Goal: Task Accomplishment & Management: Use online tool/utility

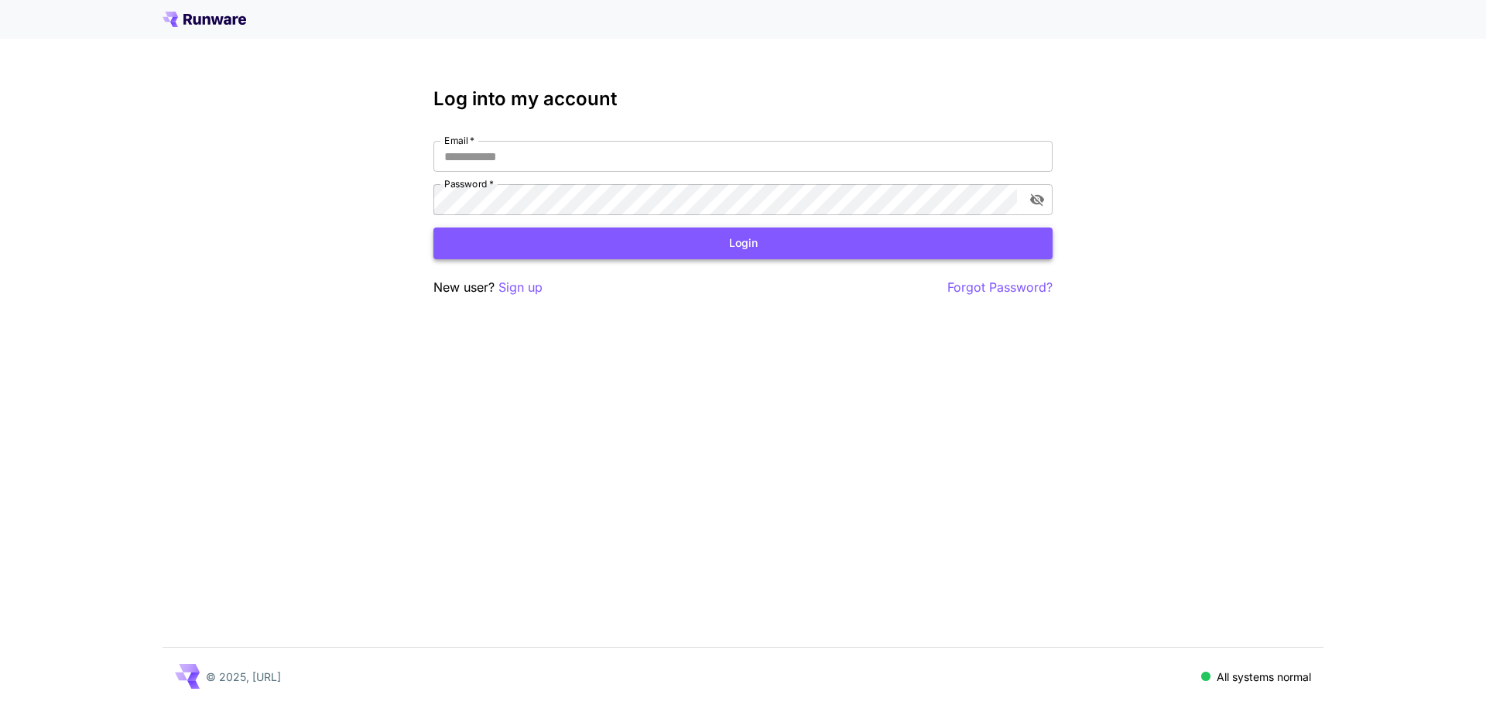
type input "**********"
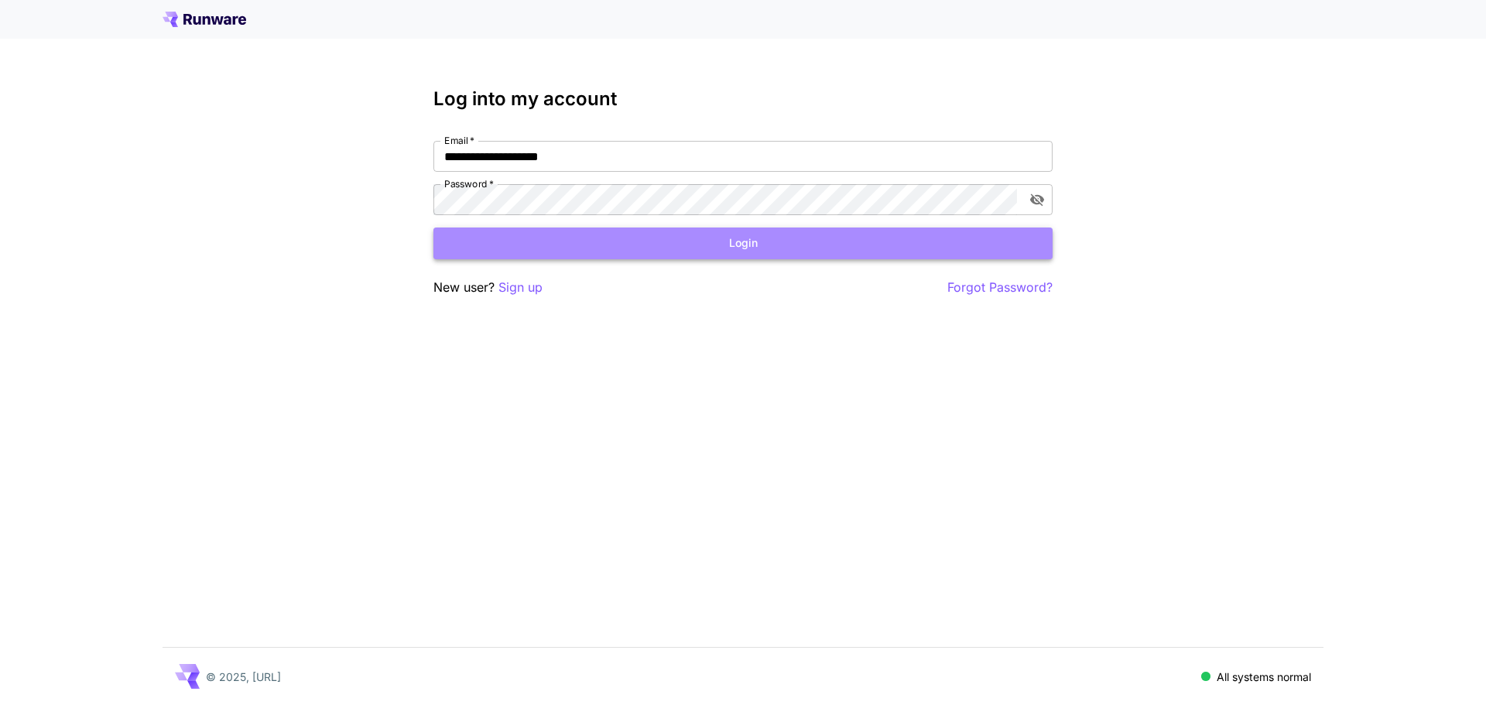
click at [766, 246] on button "Login" at bounding box center [742, 244] width 619 height 32
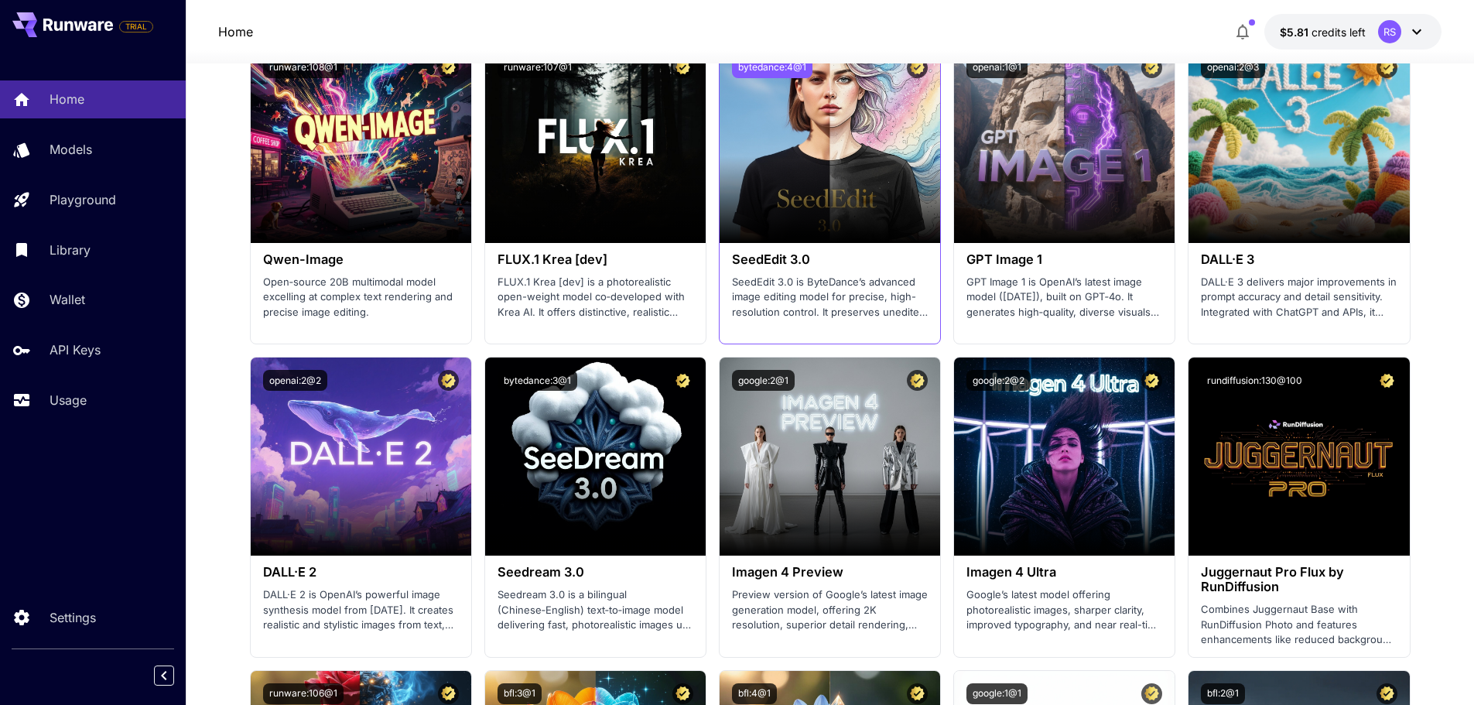
scroll to position [1548, 0]
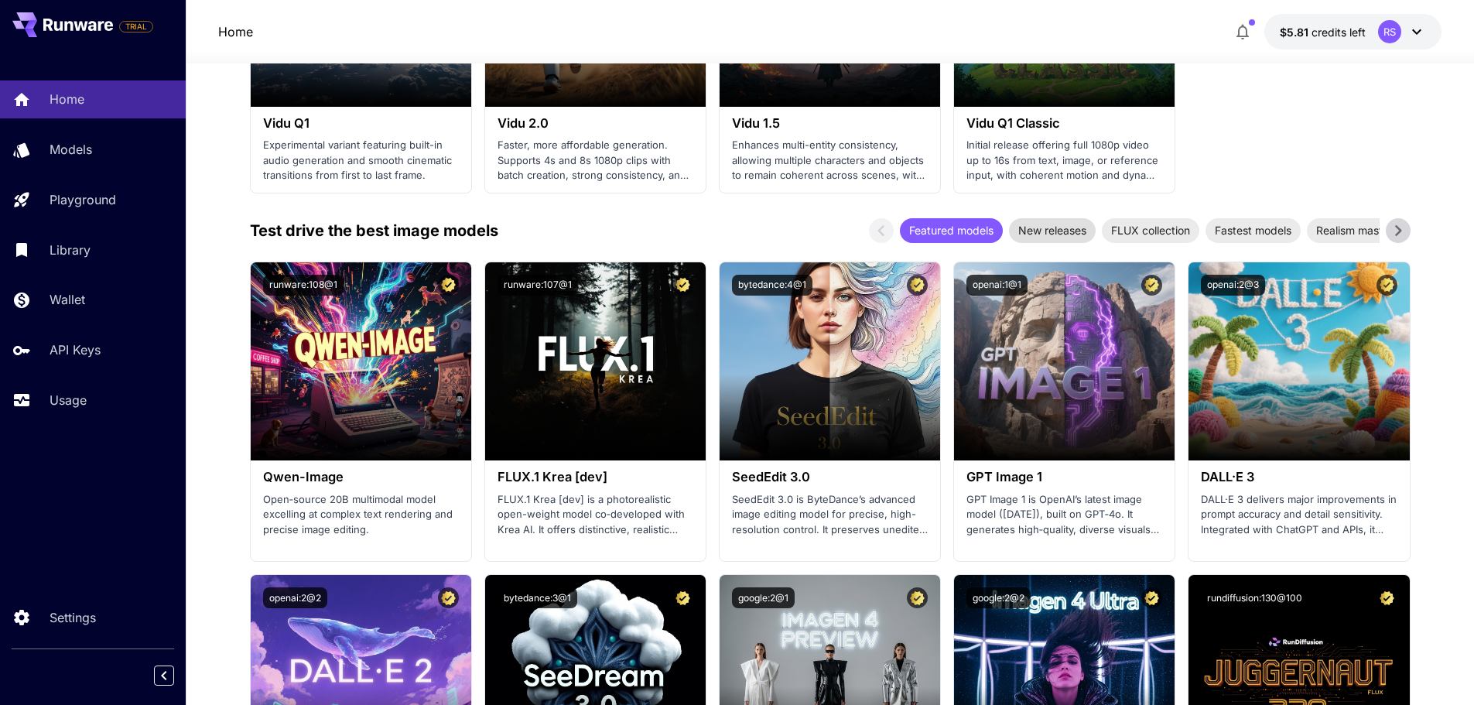
click at [1048, 228] on span "New releases" at bounding box center [1052, 230] width 87 height 16
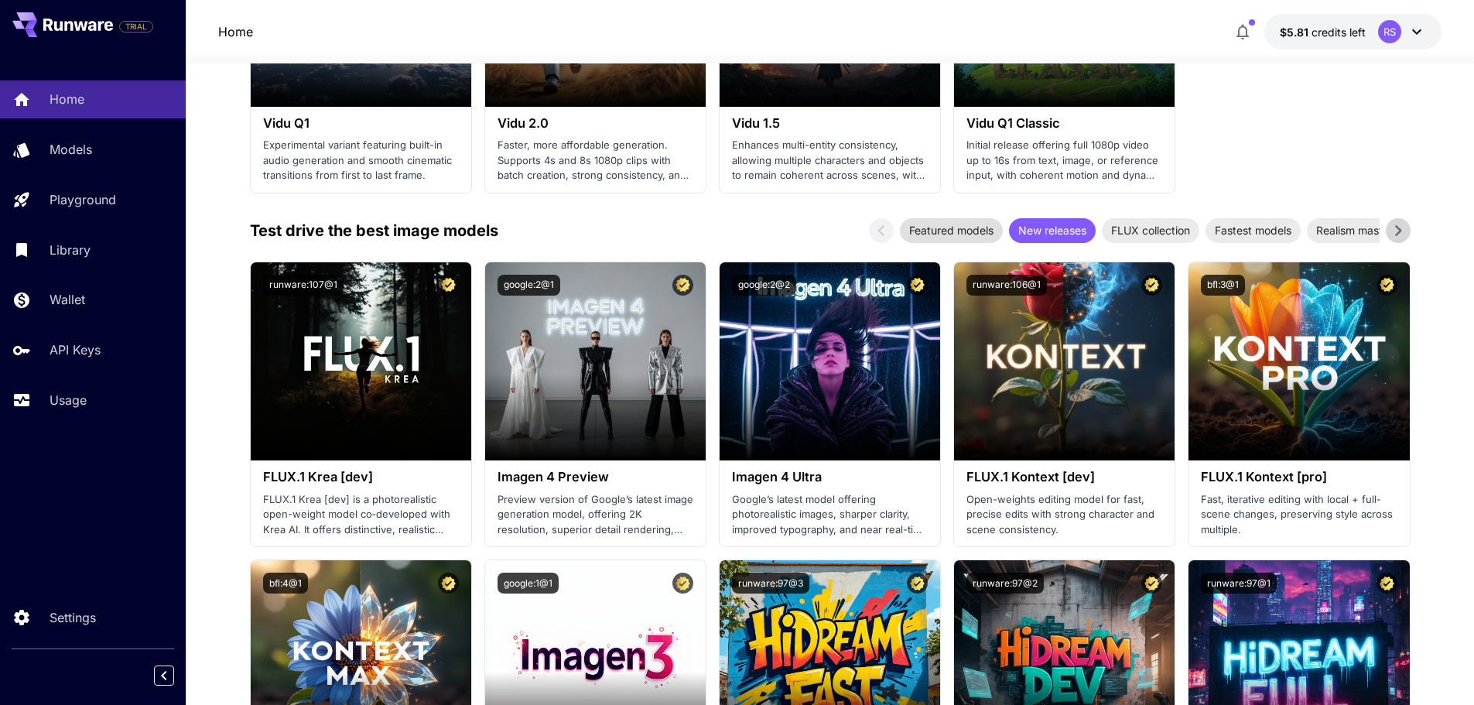
click at [947, 231] on span "Featured models" at bounding box center [951, 230] width 103 height 16
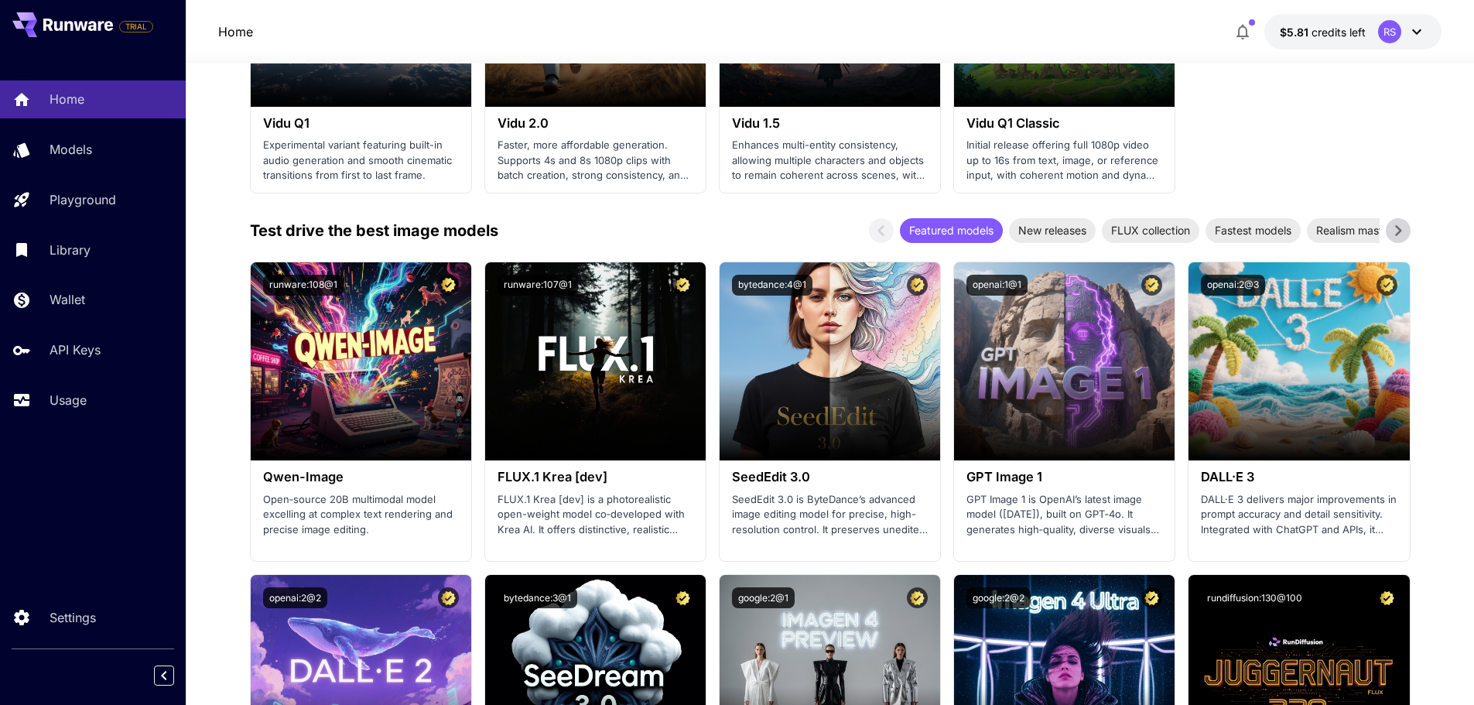
click at [90, 21] on icon at bounding box center [78, 25] width 70 height 12
click at [1408, 33] on icon at bounding box center [1417, 31] width 19 height 19
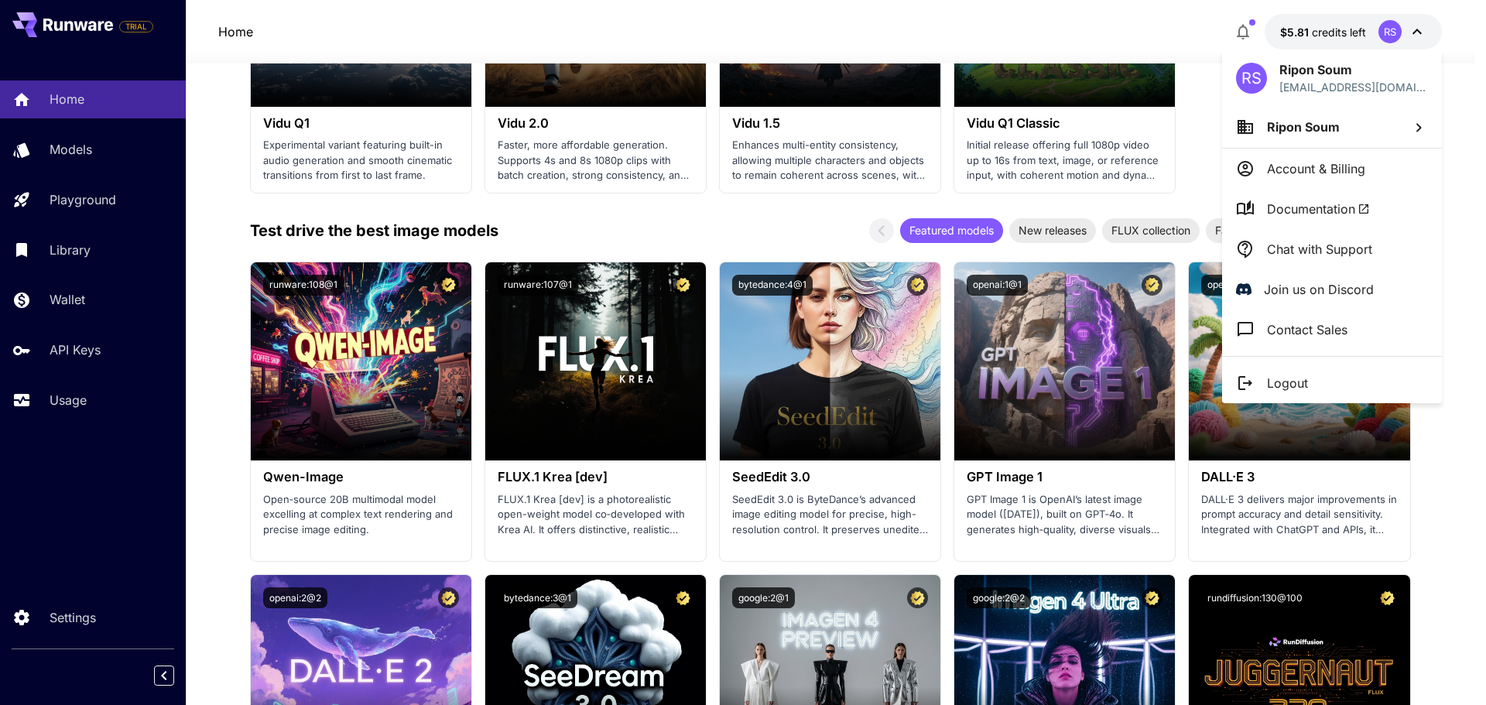
click at [1408, 33] on div at bounding box center [743, 352] width 1486 height 705
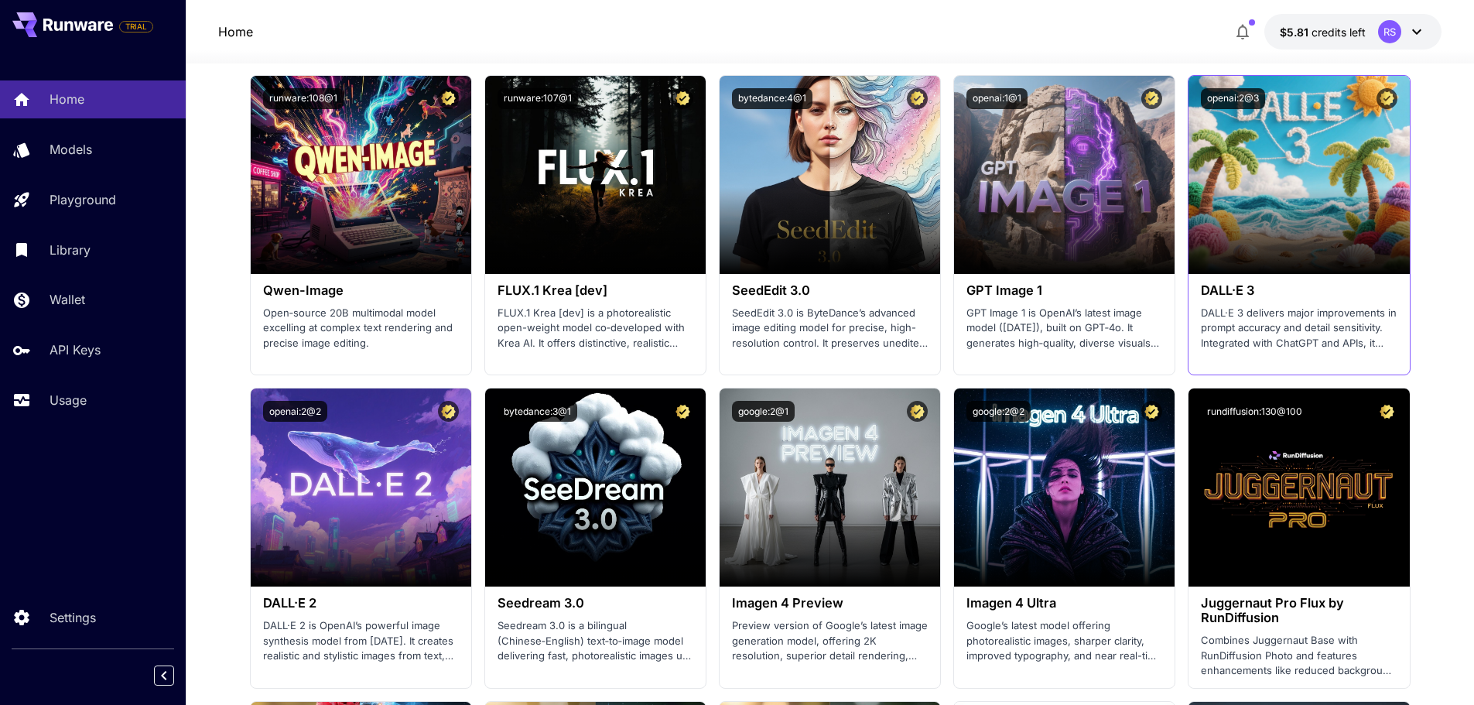
scroll to position [1470, 0]
